Goal: Task Accomplishment & Management: Complete application form

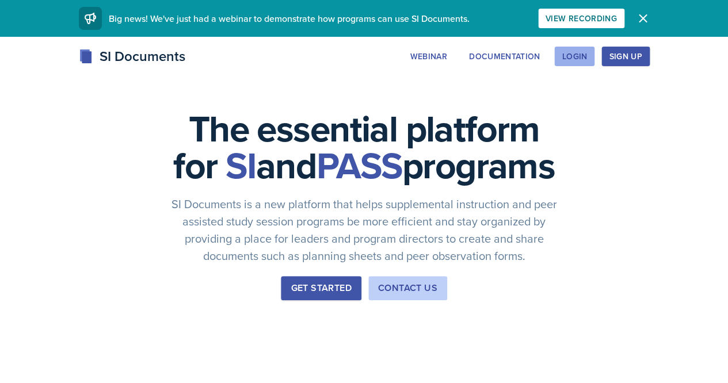
click at [571, 55] on div "Login" at bounding box center [574, 56] width 25 height 9
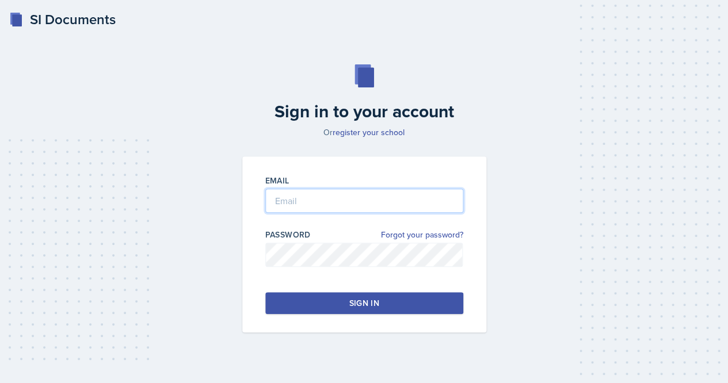
type input "[EMAIL_ADDRESS][DOMAIN_NAME]"
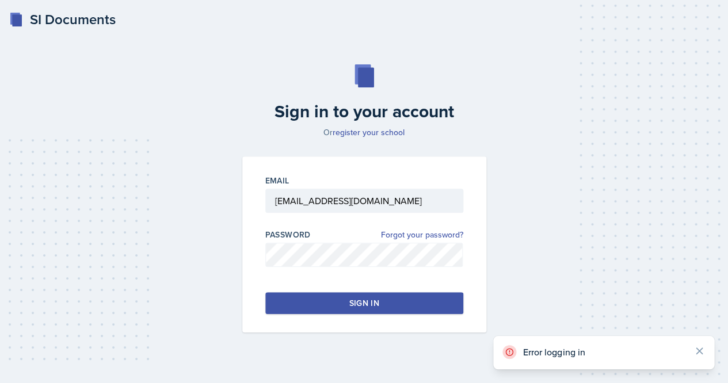
click at [351, 301] on div "Sign in" at bounding box center [364, 304] width 30 height 12
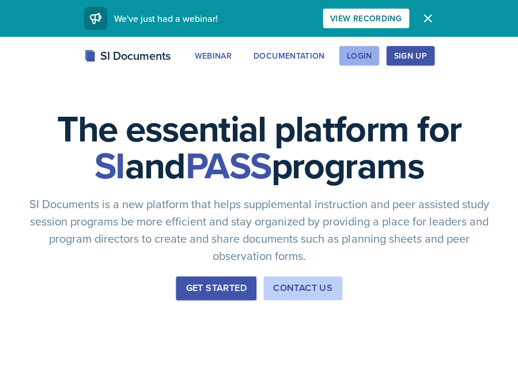
click at [358, 54] on div "Login" at bounding box center [358, 55] width 25 height 9
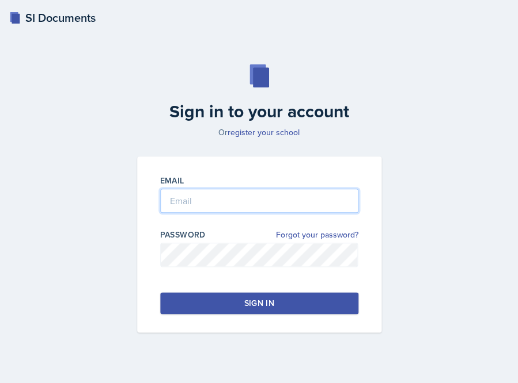
type input "[EMAIL_ADDRESS][DOMAIN_NAME]"
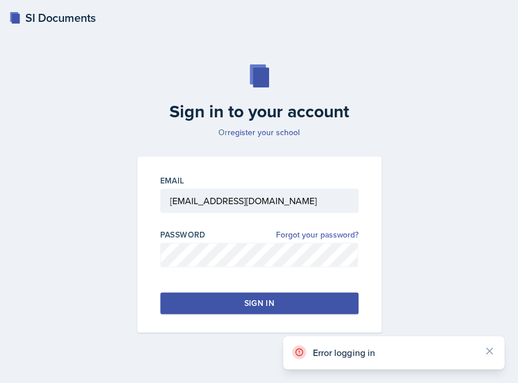
click at [265, 299] on div "Sign in" at bounding box center [259, 304] width 30 height 12
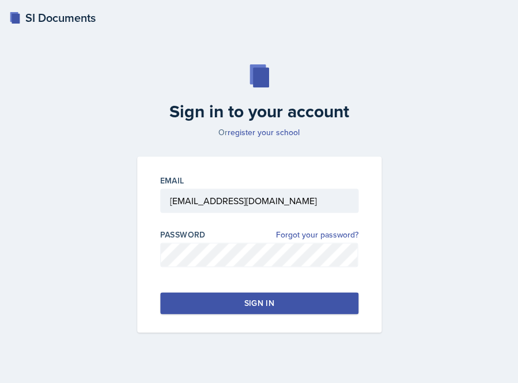
click at [265, 299] on div "Sign in" at bounding box center [259, 304] width 30 height 12
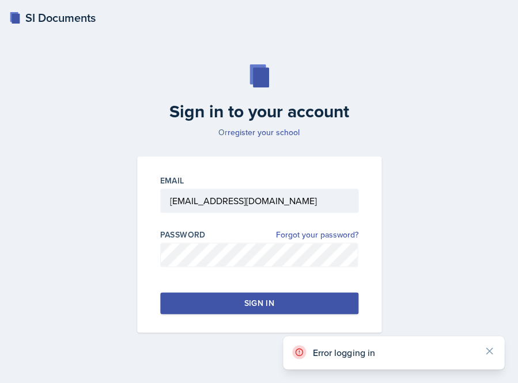
click at [265, 299] on div "Sign in" at bounding box center [259, 304] width 30 height 12
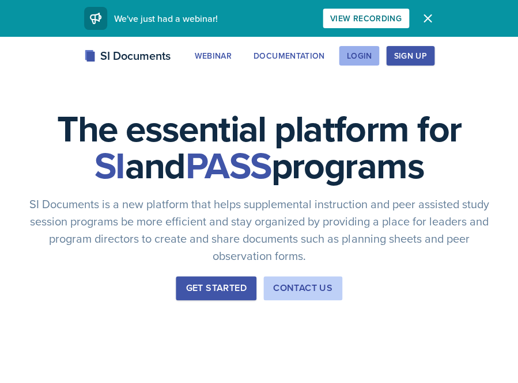
click at [355, 56] on div "Login" at bounding box center [358, 55] width 25 height 9
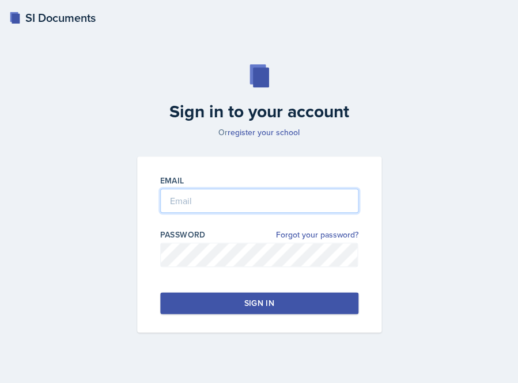
type input "[EMAIL_ADDRESS][DOMAIN_NAME]"
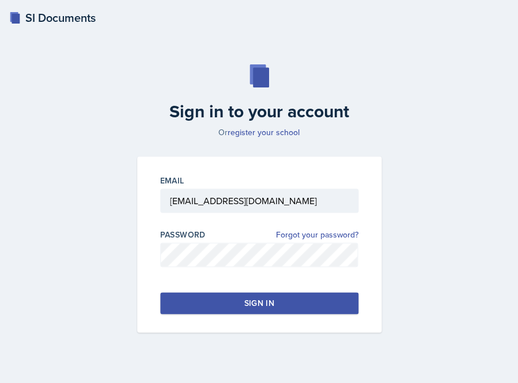
click at [301, 293] on button "Sign in" at bounding box center [259, 303] width 198 height 22
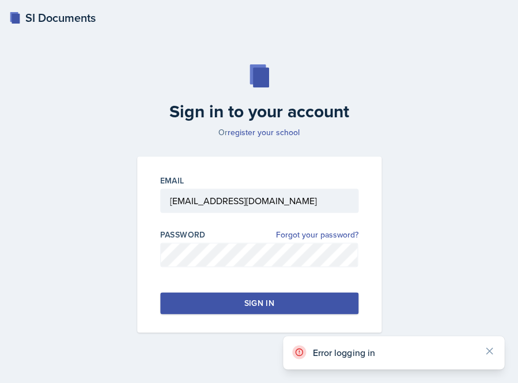
click at [301, 293] on button "Sign in" at bounding box center [259, 303] width 198 height 22
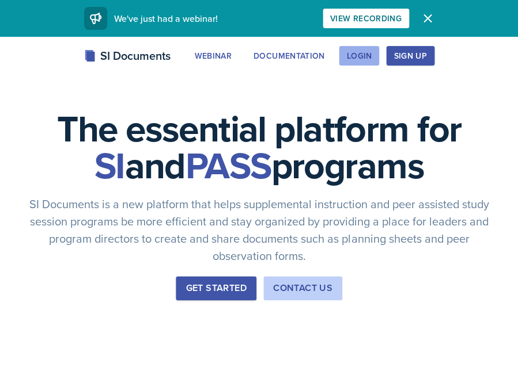
click at [353, 54] on div "Login" at bounding box center [358, 55] width 25 height 9
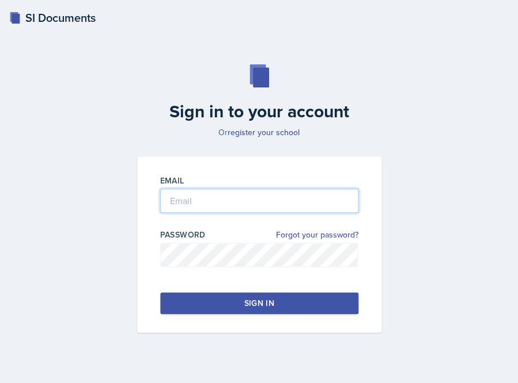
type input "[EMAIL_ADDRESS][DOMAIN_NAME]"
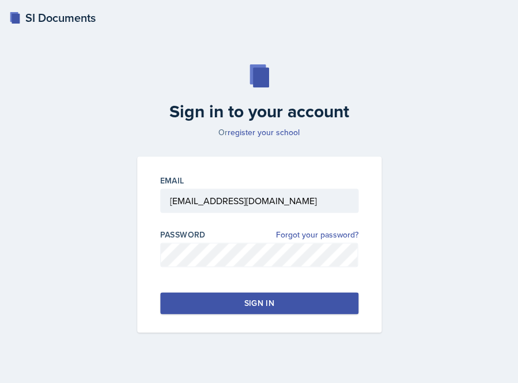
click at [268, 308] on div "Sign in" at bounding box center [259, 304] width 30 height 12
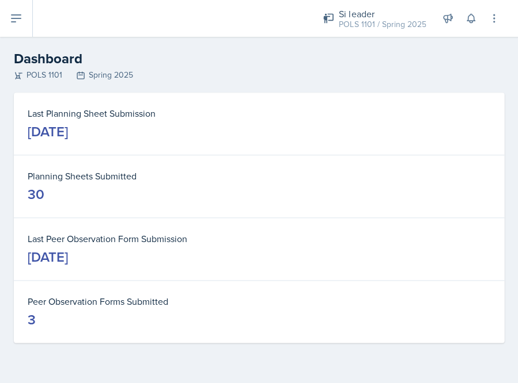
click at [19, 23] on icon at bounding box center [16, 19] width 14 height 14
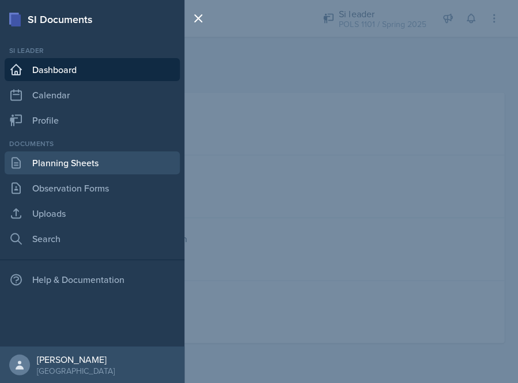
click at [83, 167] on link "Planning Sheets" at bounding box center [92, 162] width 175 height 23
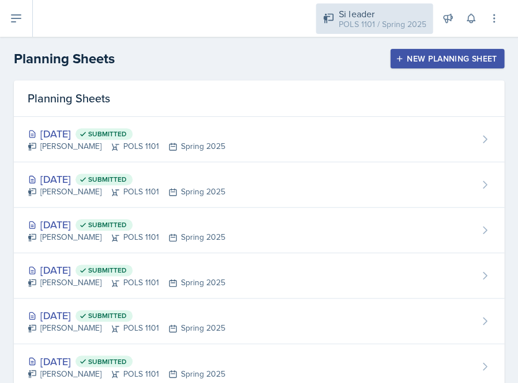
click at [391, 10] on div "Si leader" at bounding box center [382, 14] width 87 height 14
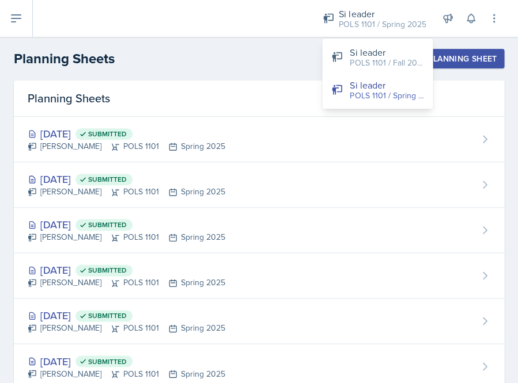
drag, startPoint x: 373, startPoint y: 84, endPoint x: 367, endPoint y: 38, distance: 46.5
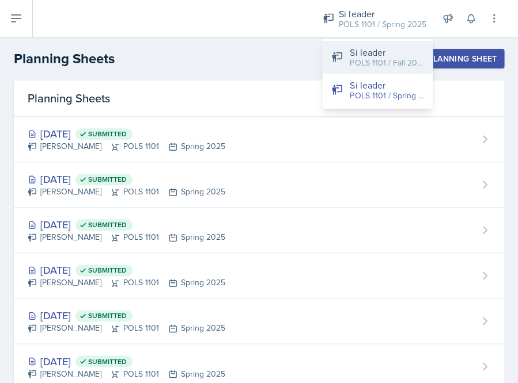
click at [364, 50] on div "Si leader" at bounding box center [386, 52] width 74 height 14
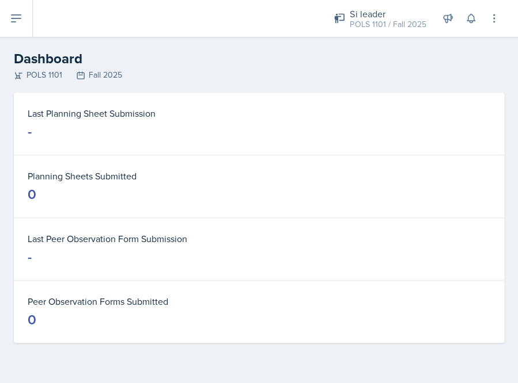
click at [15, 29] on button at bounding box center [16, 18] width 33 height 37
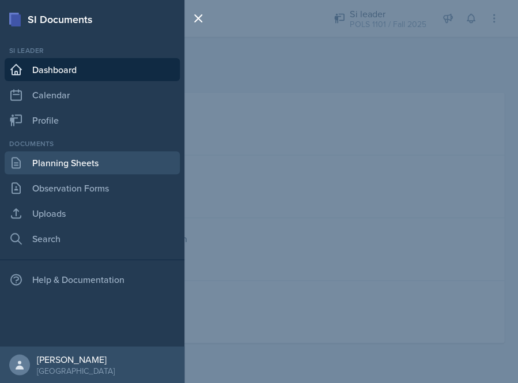
click at [73, 164] on link "Planning Sheets" at bounding box center [92, 162] width 175 height 23
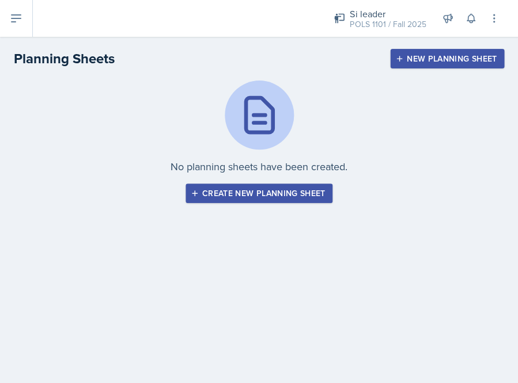
click at [422, 55] on div "New Planning Sheet" at bounding box center [446, 58] width 99 height 9
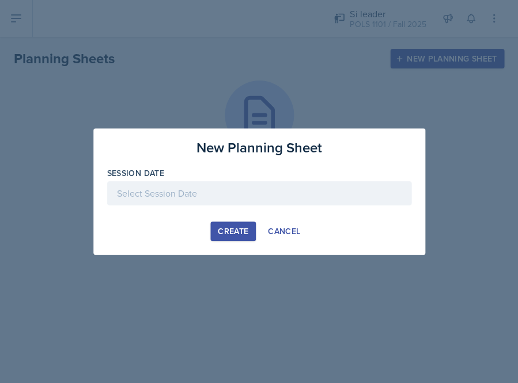
click at [303, 199] on div at bounding box center [259, 193] width 304 height 24
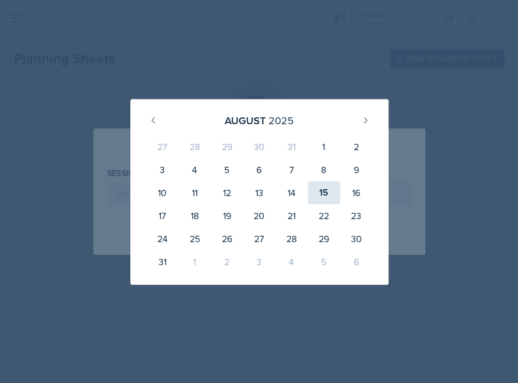
click at [327, 192] on div "15" at bounding box center [323, 192] width 32 height 23
type input "August 15th, 2025"
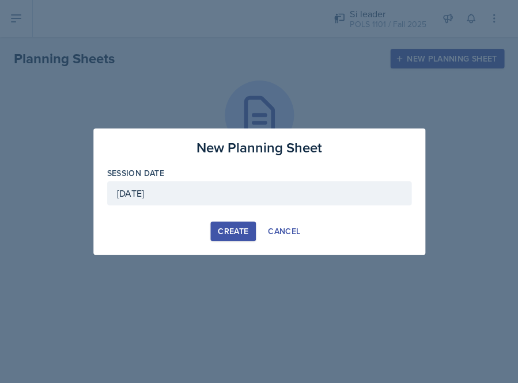
click at [207, 232] on div "Create Cancel" at bounding box center [259, 232] width 304 height 20
click at [224, 232] on div "Create" at bounding box center [233, 231] width 31 height 9
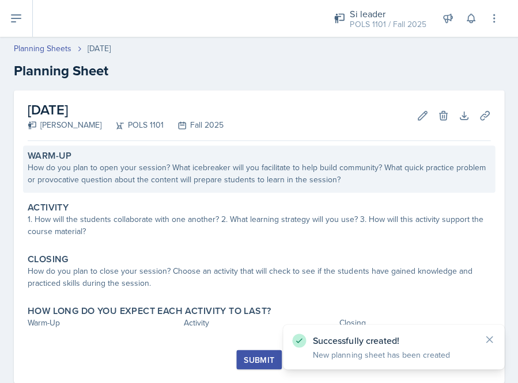
click at [386, 182] on div "How do you plan to open your session? What icebreaker will you facilitate to he…" at bounding box center [259, 174] width 462 height 24
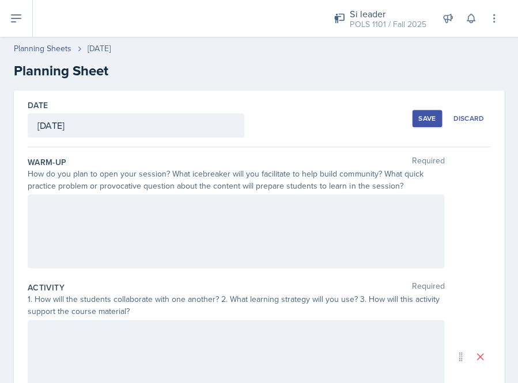
click at [303, 237] on div at bounding box center [236, 232] width 416 height 74
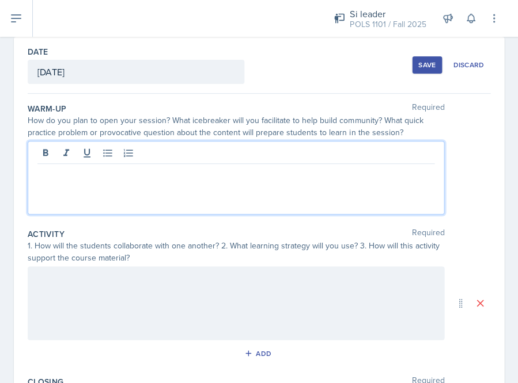
scroll to position [72, 0]
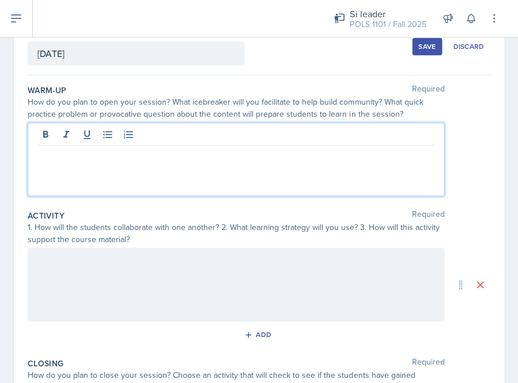
click at [240, 293] on div at bounding box center [236, 285] width 416 height 74
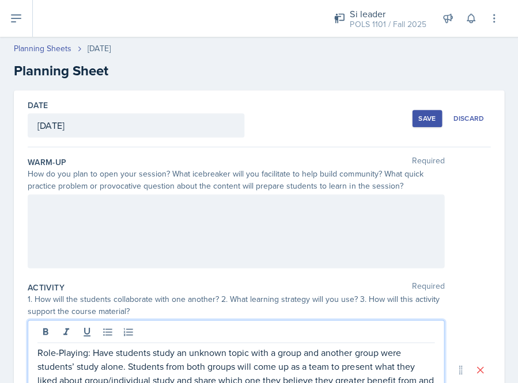
scroll to position [0, 0]
click at [284, 249] on div at bounding box center [236, 232] width 416 height 74
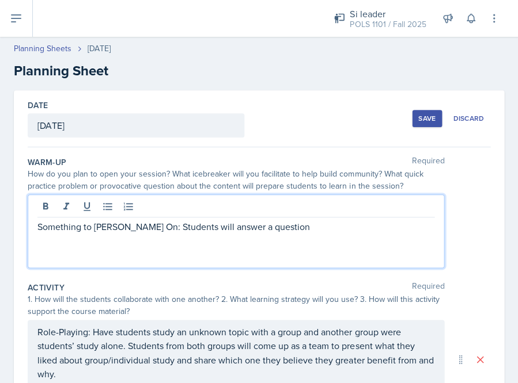
click at [222, 226] on p "Something to Ponder On: Students will answer a question" at bounding box center [235, 227] width 397 height 14
drag, startPoint x: 224, startPoint y: 226, endPoint x: 319, endPoint y: 226, distance: 95.0
click at [320, 226] on p "Something to Ponder On: Students will answer a question" at bounding box center [235, 227] width 397 height 14
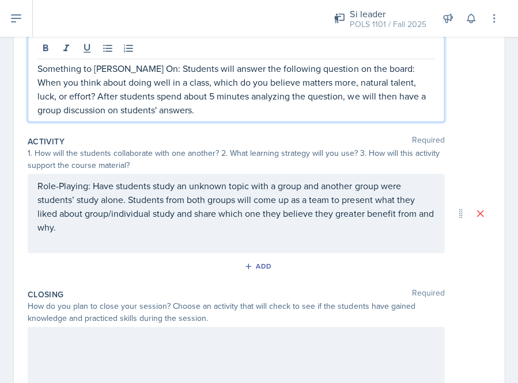
scroll to position [164, 0]
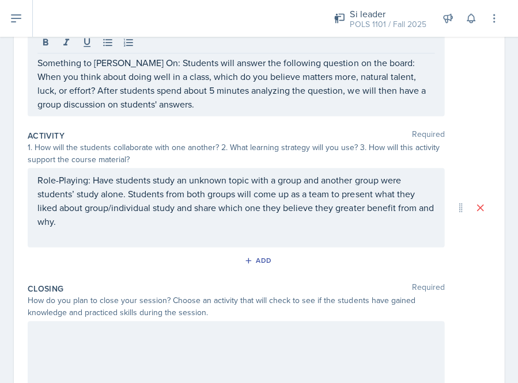
click at [246, 339] on div at bounding box center [236, 358] width 416 height 74
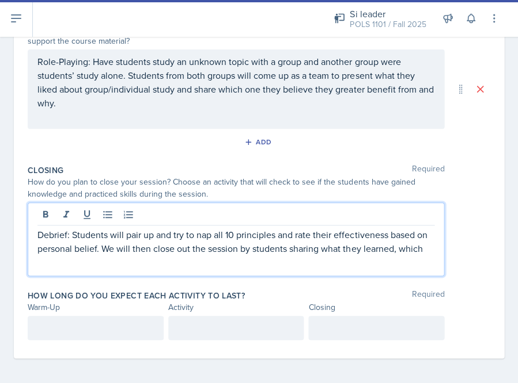
scroll to position [270, 0]
click at [138, 319] on div at bounding box center [96, 329] width 136 height 24
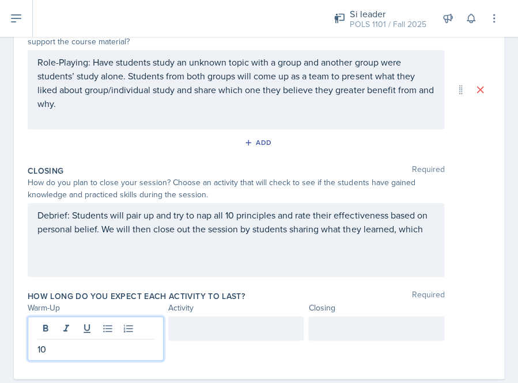
click at [247, 319] on div at bounding box center [236, 329] width 136 height 24
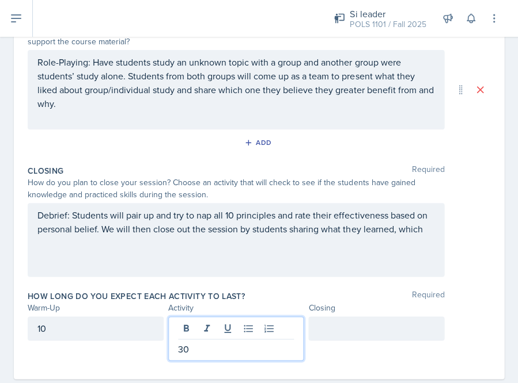
click at [382, 332] on div at bounding box center [376, 329] width 136 height 24
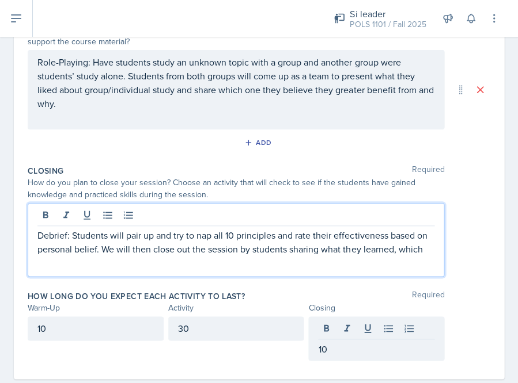
click at [433, 229] on p "Debrief: Students will pair up and try to nap all 10 principles and rate their …" at bounding box center [235, 243] width 397 height 28
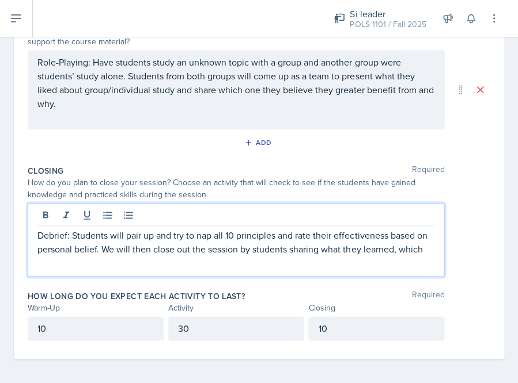
click at [427, 244] on p "Debrief: Students will pair up and try to nap all 10 principles and rate their …" at bounding box center [235, 243] width 397 height 28
drag, startPoint x: 291, startPoint y: 243, endPoint x: 434, endPoint y: 265, distance: 144.4
click at [434, 265] on div "Debrief: Students will pair up and try to nap all 10 principles and rate their …" at bounding box center [236, 240] width 416 height 74
click at [423, 249] on p "Debrief: Students will pair up and try to nap all 10 principles and rate their …" at bounding box center [235, 243] width 397 height 28
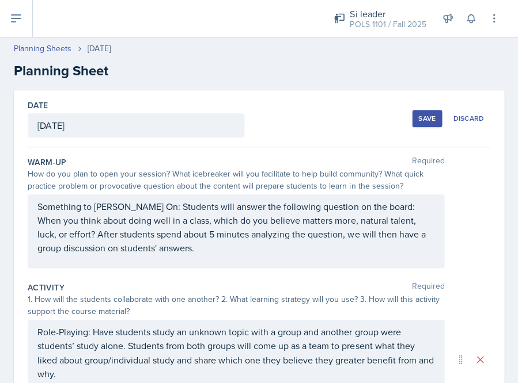
scroll to position [0, 0]
click at [426, 117] on div "Save" at bounding box center [426, 118] width 17 height 9
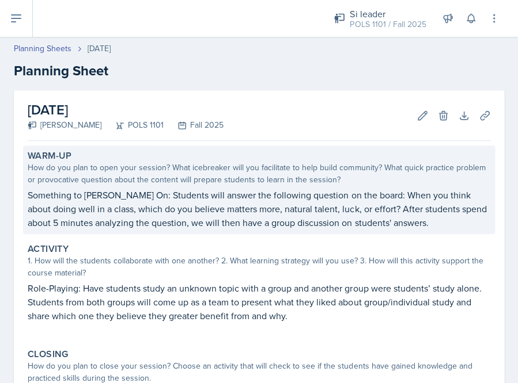
scroll to position [7, 0]
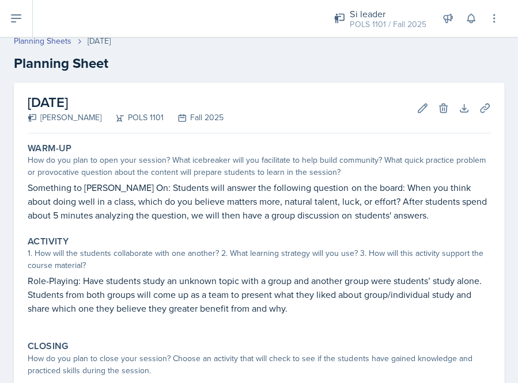
click at [213, 82] on header "Planning Sheets Aug 15th, 2025 Planning Sheet" at bounding box center [259, 55] width 518 height 62
click at [481, 105] on icon at bounding box center [484, 108] width 12 height 12
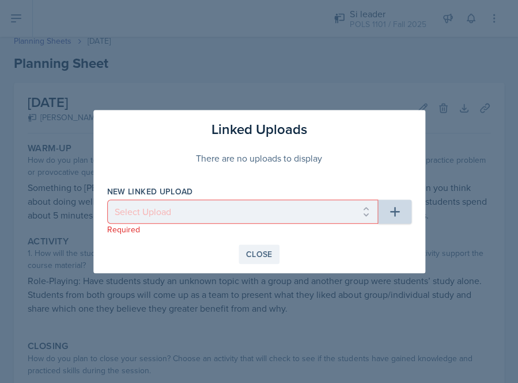
click at [253, 246] on button "Close" at bounding box center [258, 255] width 41 height 20
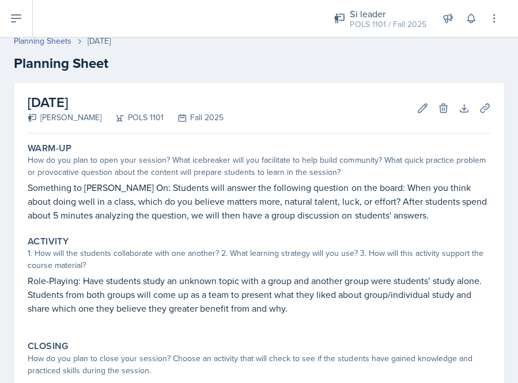
click at [16, 21] on icon at bounding box center [16, 18] width 9 height 7
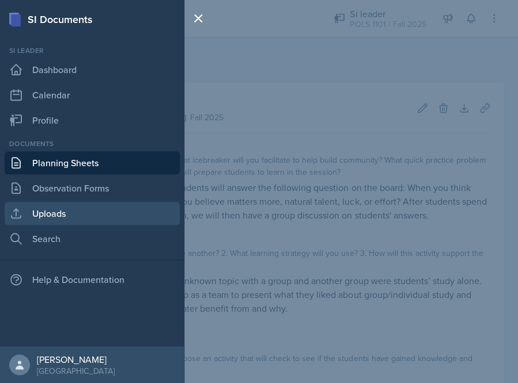
click at [70, 219] on link "Uploads" at bounding box center [92, 213] width 175 height 23
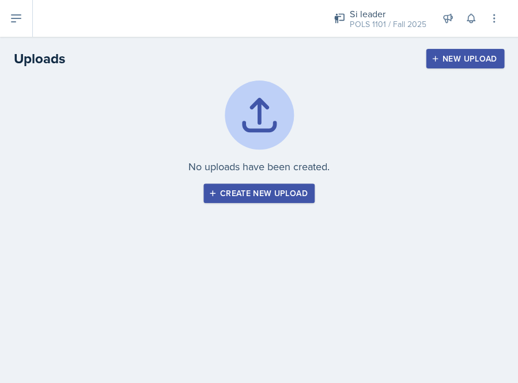
click at [251, 197] on div "Create new upload" at bounding box center [259, 193] width 97 height 9
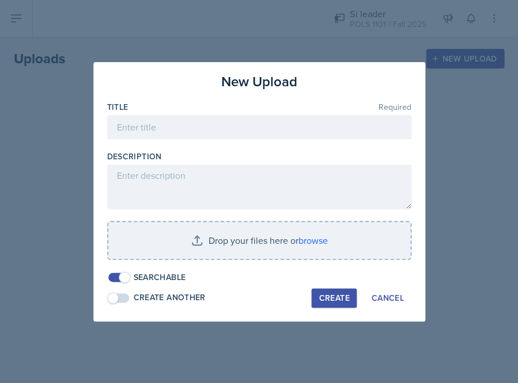
click at [201, 112] on div "Title Required" at bounding box center [259, 107] width 304 height 12
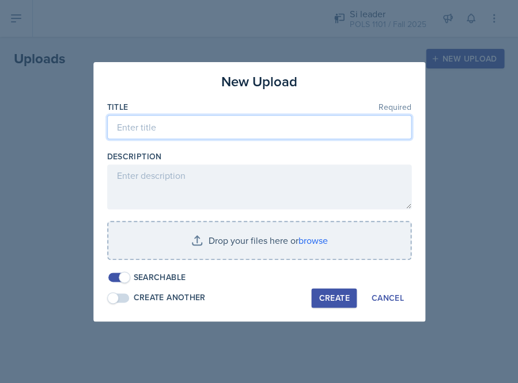
click at [203, 115] on input at bounding box center [259, 127] width 304 height 24
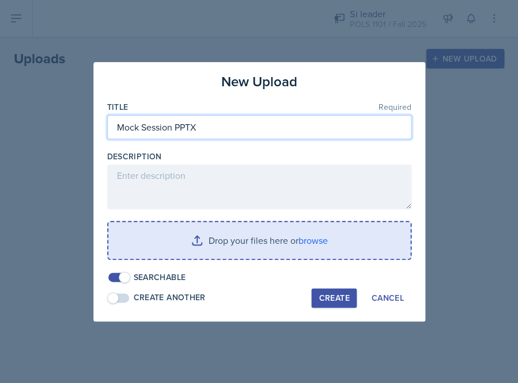
type input "Mock Session PPTX"
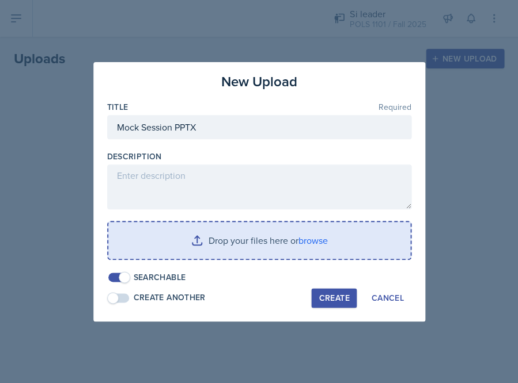
click at [288, 248] on input "file" at bounding box center [259, 240] width 302 height 37
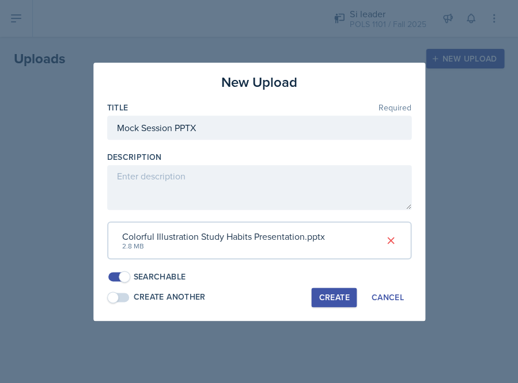
click at [334, 297] on div "Create" at bounding box center [333, 297] width 31 height 9
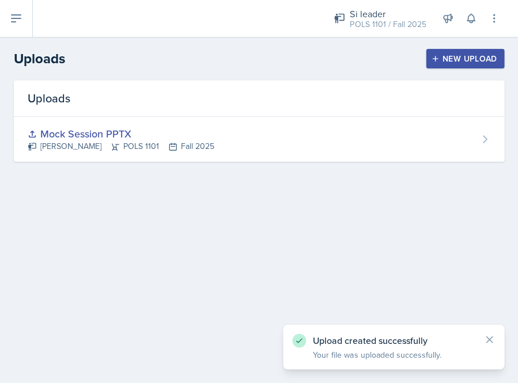
click at [9, 12] on icon at bounding box center [16, 19] width 14 height 14
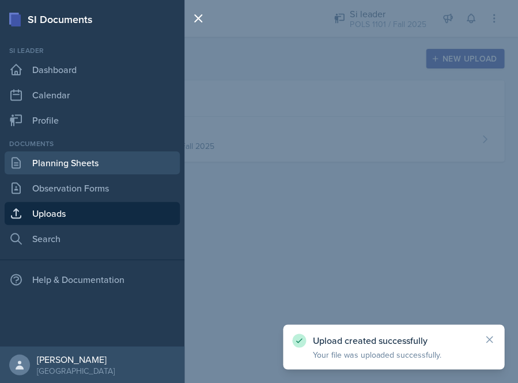
click at [96, 158] on link "Planning Sheets" at bounding box center [92, 162] width 175 height 23
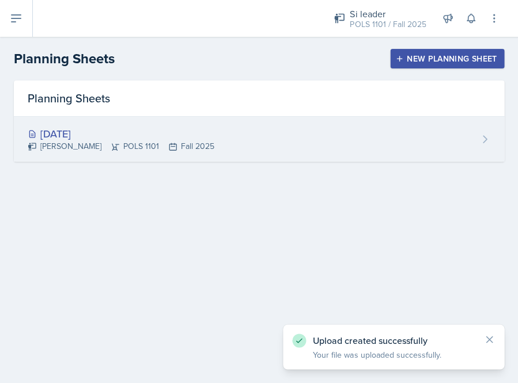
click at [174, 140] on div "Destiny Hopson POLS 1101 Fall 2025" at bounding box center [121, 146] width 187 height 12
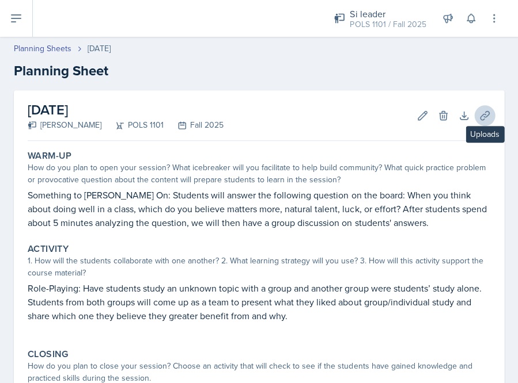
click at [485, 112] on icon at bounding box center [484, 116] width 12 height 12
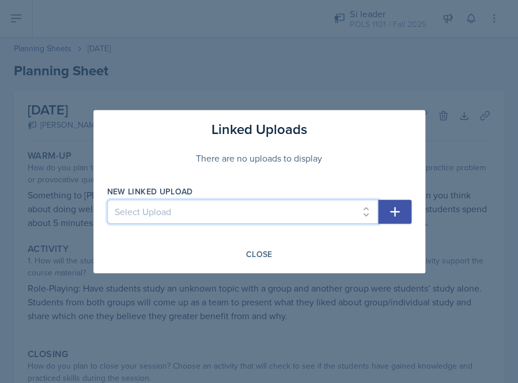
select select "d04487ba-a7f5-41d7-b09c-adc2e5cb9f24"
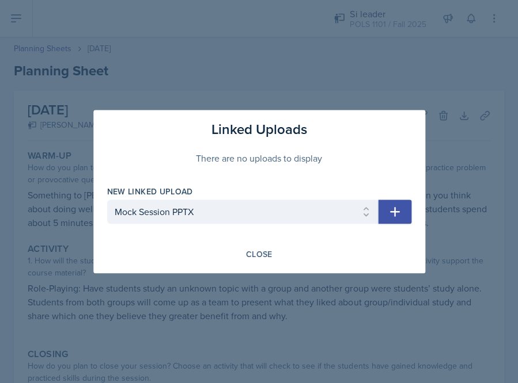
click at [397, 211] on icon "button" at bounding box center [394, 212] width 14 height 14
select select
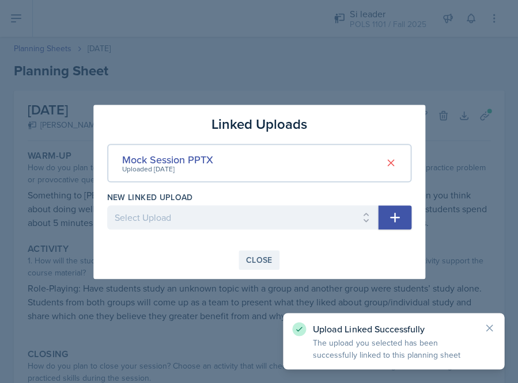
click at [265, 257] on div "Close" at bounding box center [259, 260] width 26 height 9
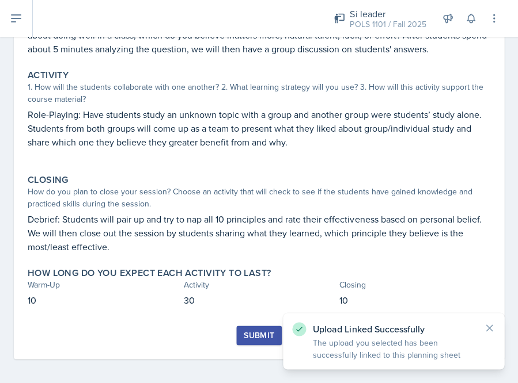
scroll to position [173, 0]
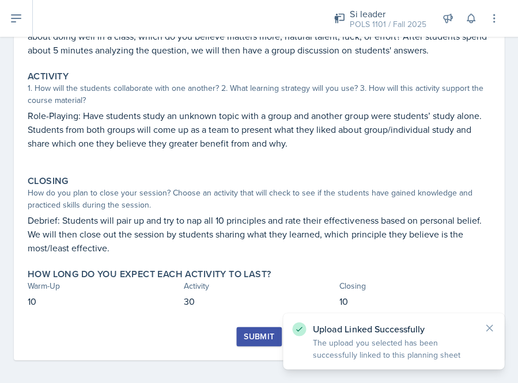
click at [253, 332] on div "Submit" at bounding box center [259, 336] width 31 height 9
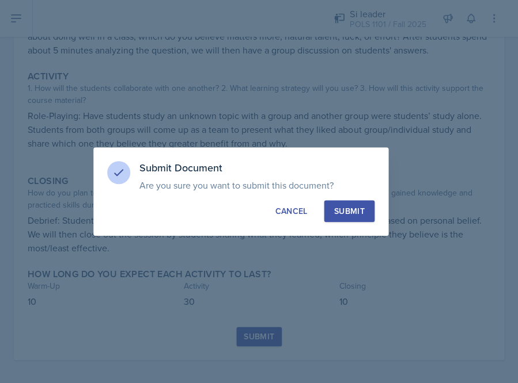
click at [349, 215] on div "Submit" at bounding box center [348, 212] width 31 height 12
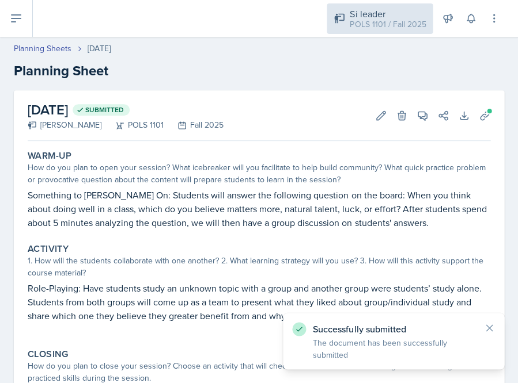
scroll to position [0, 0]
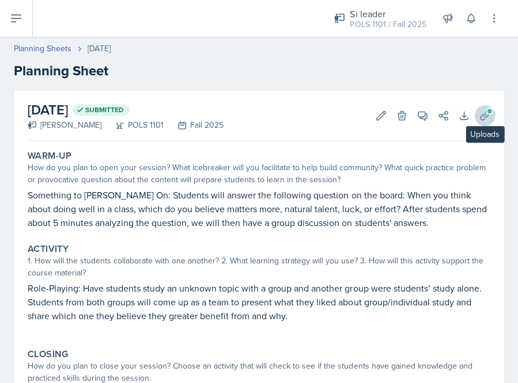
click at [489, 116] on button "Uploads" at bounding box center [484, 115] width 21 height 21
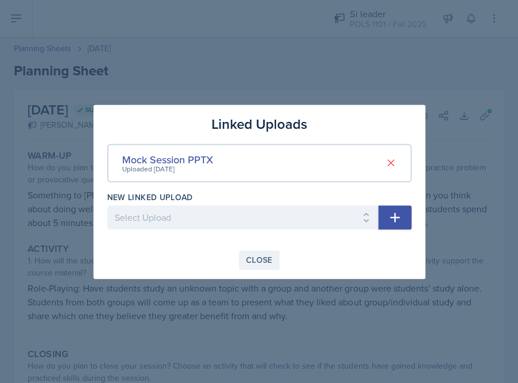
click at [244, 262] on button "Close" at bounding box center [258, 260] width 41 height 20
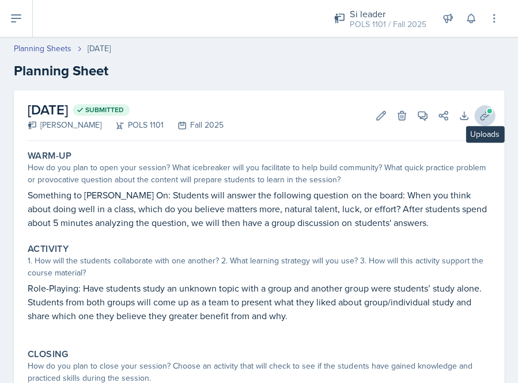
click at [486, 113] on span at bounding box center [488, 111] width 7 height 7
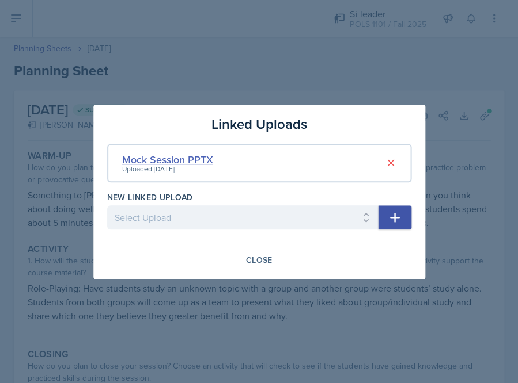
click at [200, 155] on div "Mock Session PPTX" at bounding box center [167, 160] width 91 height 16
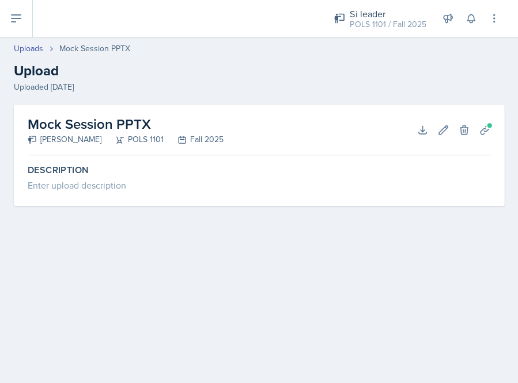
click at [90, 128] on h2 "Mock Session PPTX" at bounding box center [126, 124] width 196 height 21
click at [479, 128] on icon at bounding box center [484, 130] width 12 height 12
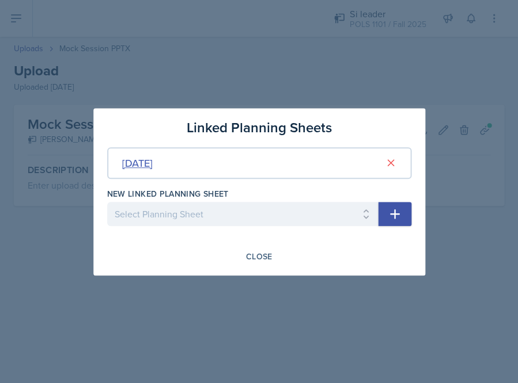
click at [153, 164] on div "Aug 15th, 2025" at bounding box center [137, 163] width 31 height 16
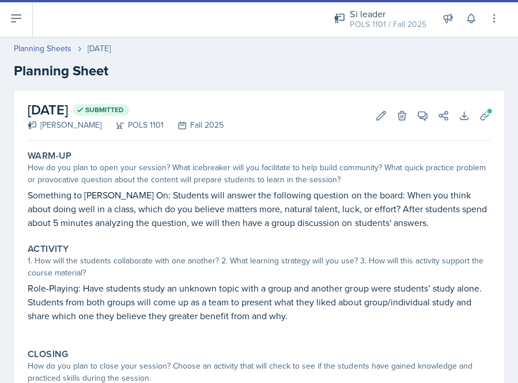
click at [28, 31] on button at bounding box center [16, 18] width 33 height 37
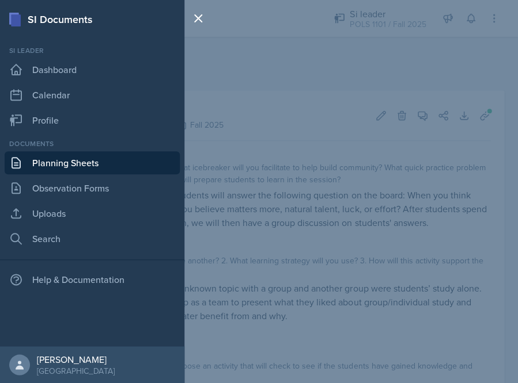
click at [330, 127] on div "SI Documents Si leader Dashboard Calendar Profile Documents Planning Sheets Obs…" at bounding box center [259, 191] width 518 height 383
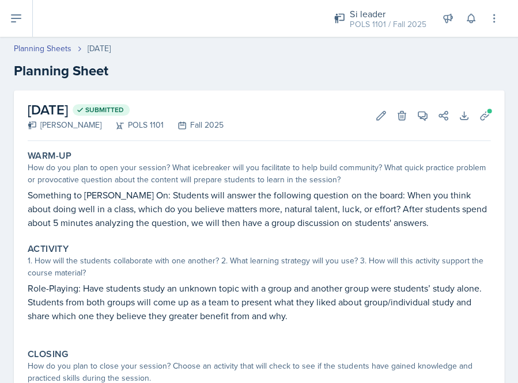
scroll to position [17, 0]
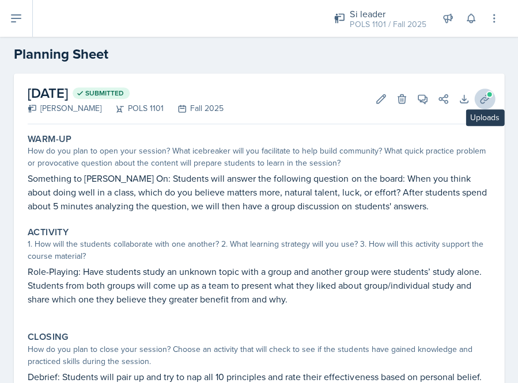
click at [481, 98] on icon at bounding box center [484, 98] width 9 height 9
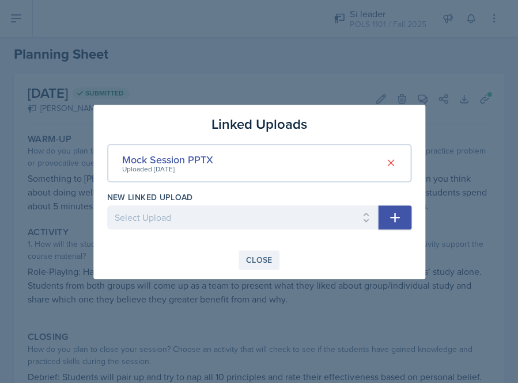
drag, startPoint x: 263, startPoint y: 257, endPoint x: 268, endPoint y: 253, distance: 6.7
click at [263, 257] on div "Close" at bounding box center [259, 260] width 26 height 9
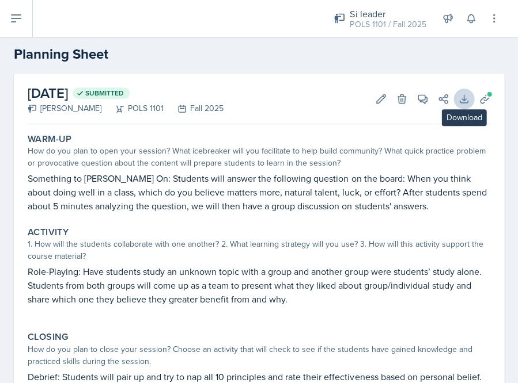
click at [459, 98] on icon at bounding box center [464, 99] width 12 height 12
click at [244, 162] on div "How do you plan to open your session? What icebreaker will you facilitate to he…" at bounding box center [259, 157] width 462 height 24
click at [487, 101] on icon at bounding box center [484, 99] width 12 height 12
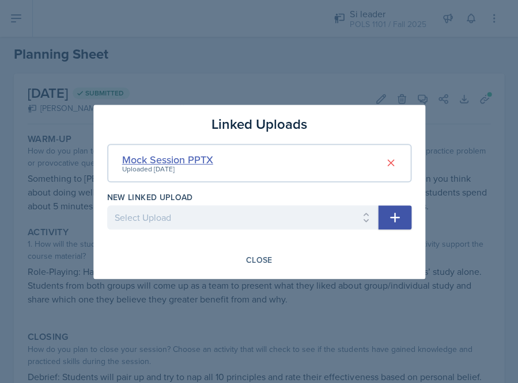
click at [204, 158] on div "Mock Session PPTX" at bounding box center [167, 160] width 91 height 16
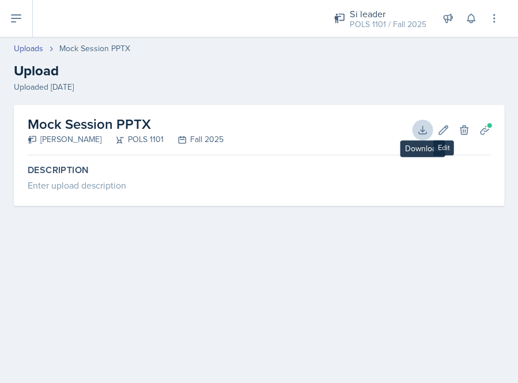
click at [424, 126] on icon at bounding box center [422, 130] width 12 height 12
click at [15, 19] on icon at bounding box center [16, 19] width 14 height 14
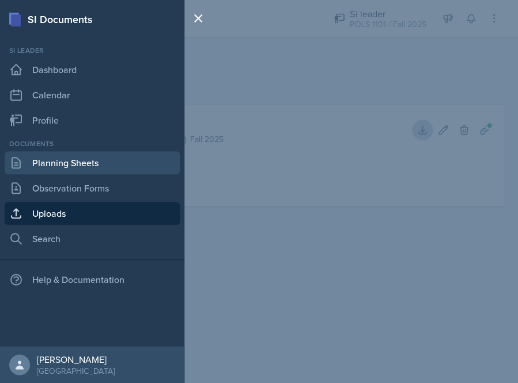
click at [66, 154] on link "Planning Sheets" at bounding box center [92, 162] width 175 height 23
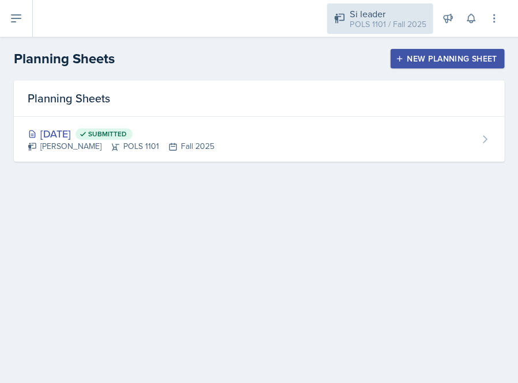
click at [374, 26] on div "POLS 1101 / Fall 2025" at bounding box center [387, 24] width 76 height 12
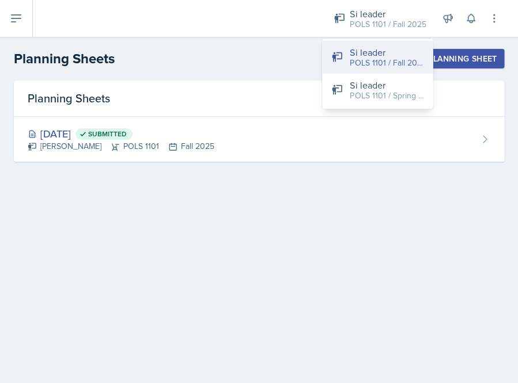
click at [364, 64] on div "POLS 1101 / Fall 2025" at bounding box center [386, 63] width 74 height 12
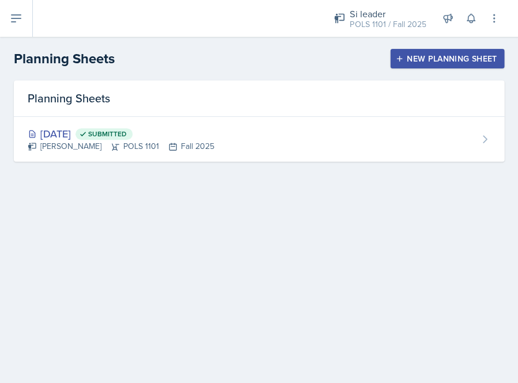
click at [16, 20] on icon at bounding box center [16, 19] width 14 height 14
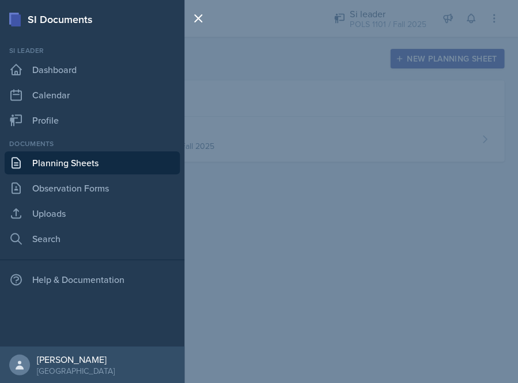
click at [267, 45] on div "SI Documents Si leader Dashboard Calendar Profile Documents Planning Sheets Obs…" at bounding box center [259, 191] width 518 height 383
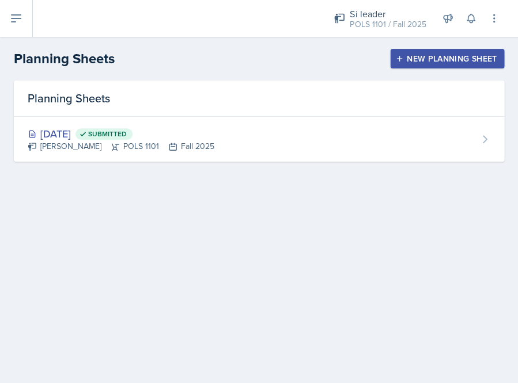
click at [20, 19] on icon at bounding box center [16, 18] width 9 height 7
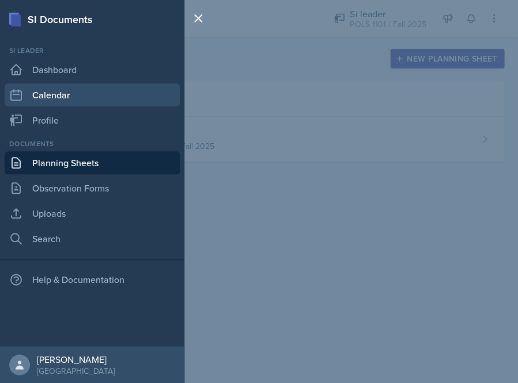
click at [77, 101] on link "Calendar" at bounding box center [92, 94] width 175 height 23
